Goal: Task Accomplishment & Management: Manage account settings

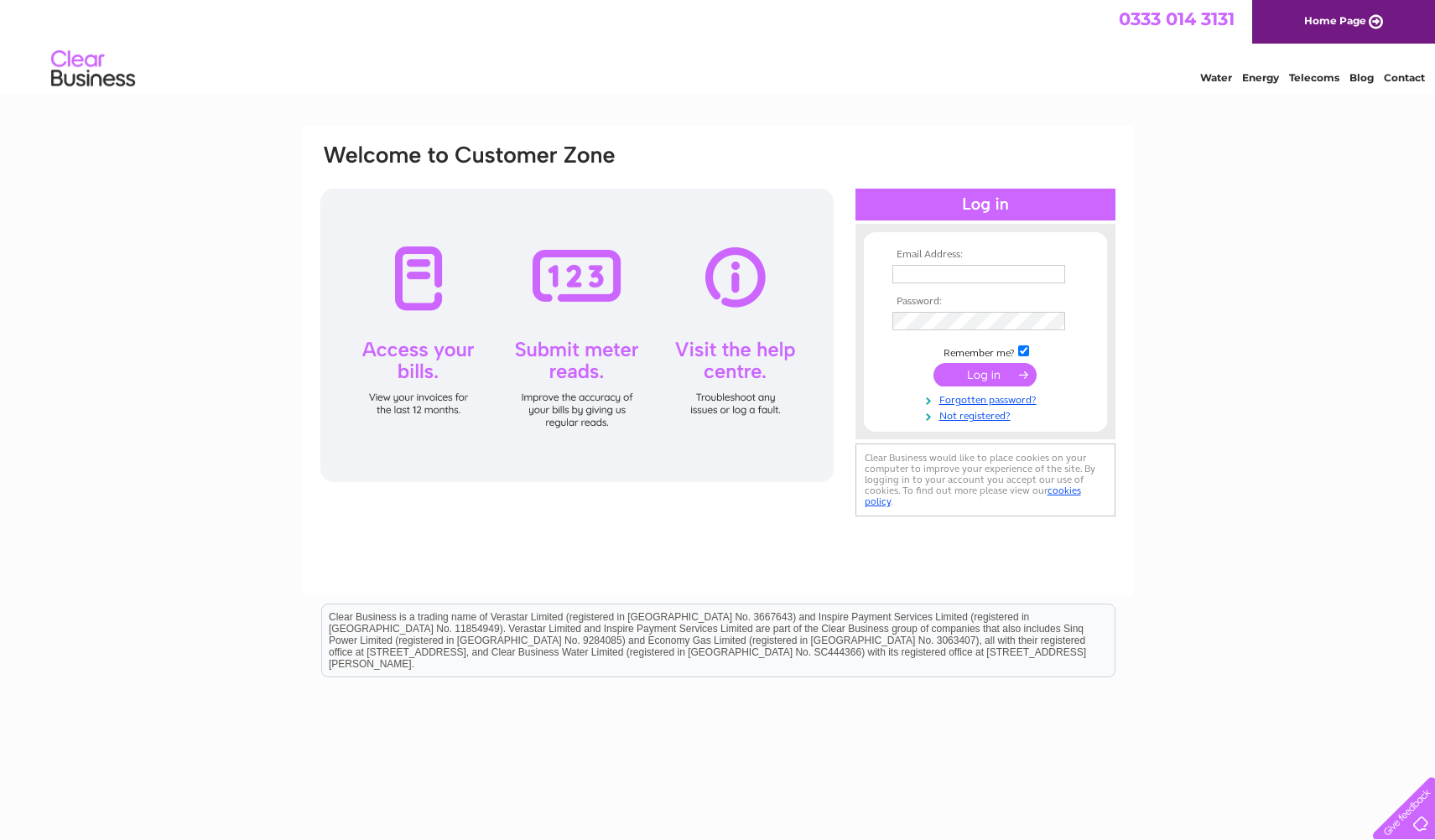
type input "adeleheron@aol.com"
click at [967, 371] on input "submit" at bounding box center [985, 375] width 103 height 24
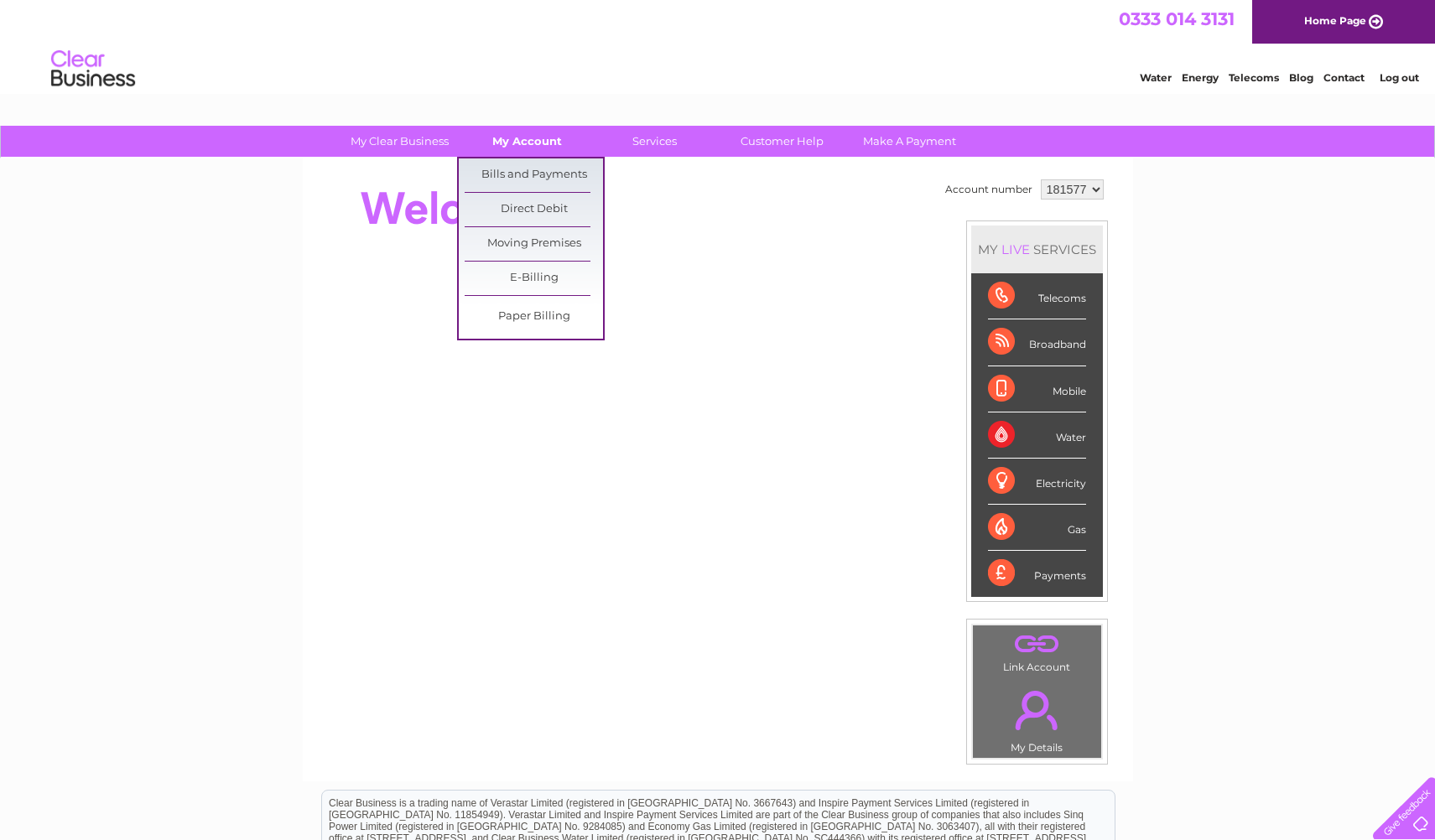
click at [524, 141] on link "My Account" at bounding box center [527, 141] width 138 height 31
